Goal: Find specific page/section: Find specific page/section

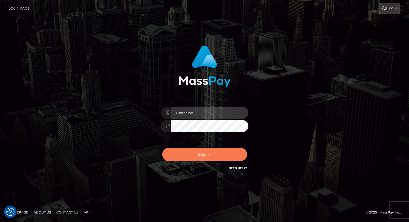
type input "grace.rush"
click at [186, 154] on button "Sign in" at bounding box center [204, 153] width 85 height 13
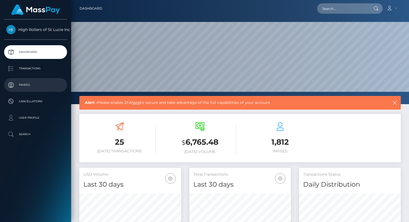
scroll to position [97, 102]
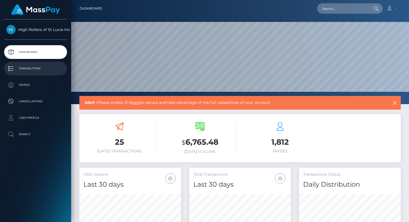
click at [33, 72] on p "Transactions" at bounding box center [35, 68] width 59 height 8
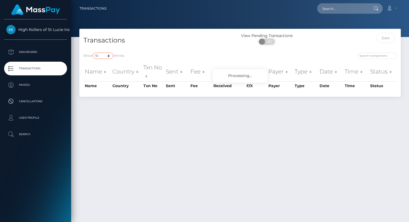
click at [106, 54] on select "10 25 50 100 250 500 1,000 3,500" at bounding box center [103, 56] width 21 height 6
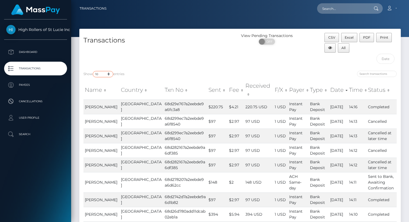
select select "3500"
click at [93, 71] on select "10 25 50 100 250 500 1,000 3,500" at bounding box center [103, 74] width 21 height 6
click at [153, 52] on div "Transactions" at bounding box center [159, 50] width 161 height 34
click at [189, 64] on div "Transactions" at bounding box center [159, 50] width 161 height 34
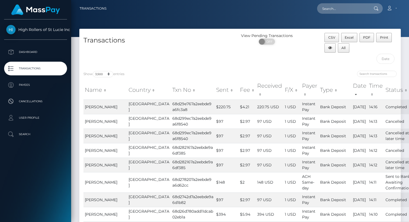
scroll to position [309, 0]
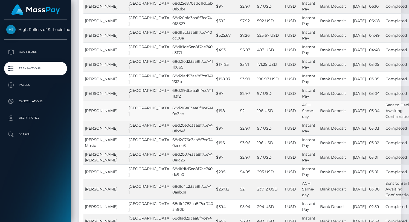
click at [101, 111] on span "[PERSON_NAME]" at bounding box center [101, 110] width 33 height 5
click at [90, 115] on td "[PERSON_NAME]" at bounding box center [105, 110] width 44 height 20
click at [98, 111] on span "[PERSON_NAME]" at bounding box center [101, 110] width 33 height 5
click at [101, 111] on span "[PERSON_NAME]" at bounding box center [101, 110] width 33 height 5
click at [84, 110] on td "[PERSON_NAME]" at bounding box center [105, 110] width 44 height 20
